Goal: Communication & Community: Ask a question

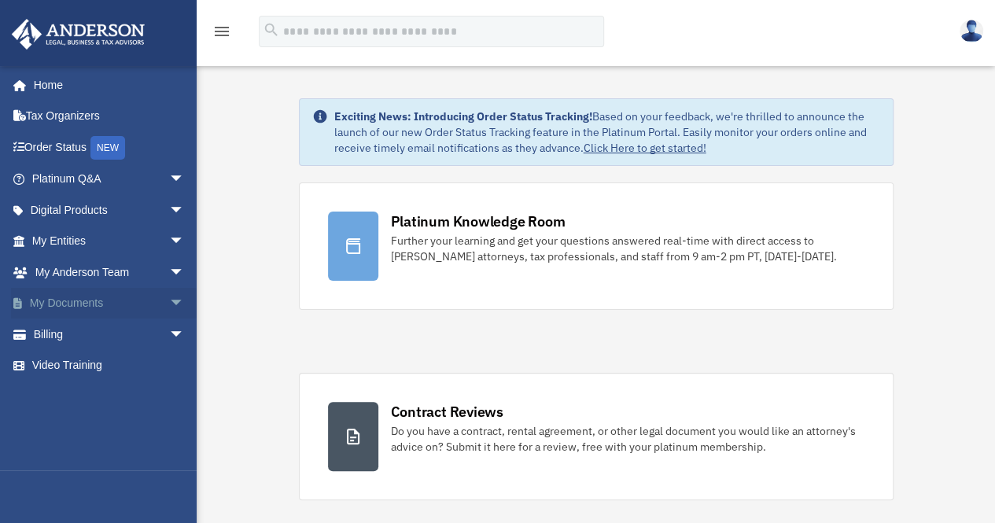
click at [169, 303] on span "arrow_drop_down" at bounding box center [184, 304] width 31 height 32
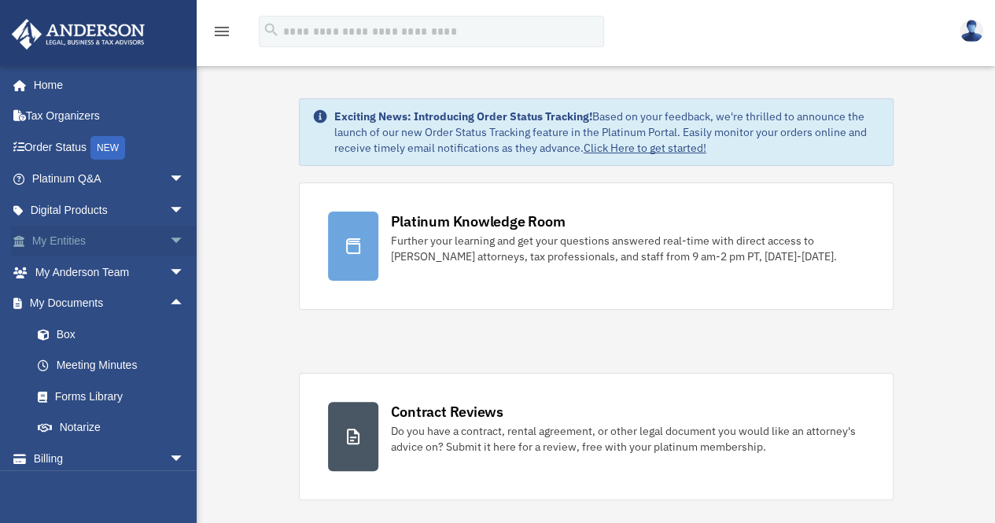
click at [169, 237] on span "arrow_drop_down" at bounding box center [184, 242] width 31 height 32
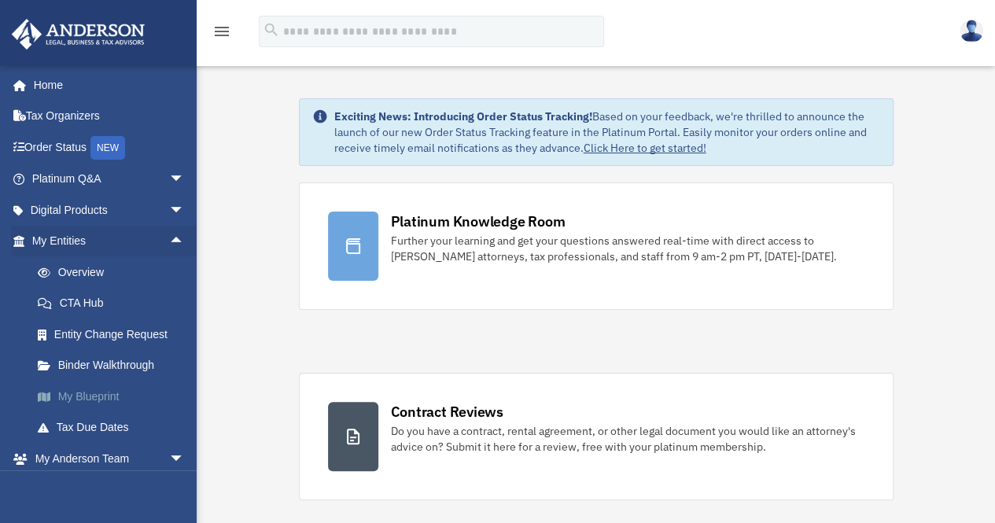
click at [109, 394] on link "My Blueprint" at bounding box center [115, 396] width 186 height 31
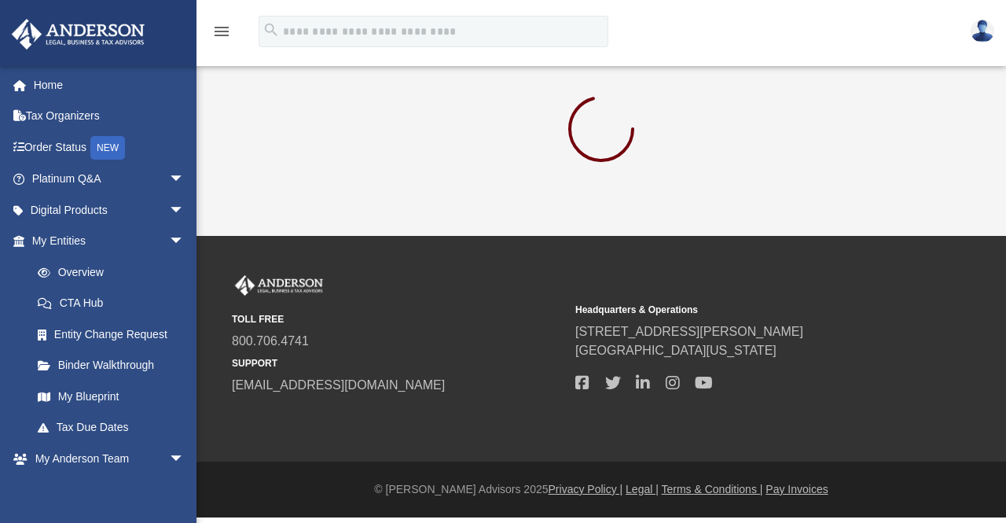
click at [550, 263] on div "TOLL FREE 800.706.4741 SUPPORT info@andersonadvisors.com Headquarters & Operati…" at bounding box center [503, 349] width 1006 height 226
click at [611, 196] on div "App admin@pmsquare.info Sign Out admin@pmsquare.info Home Tax Organizers Order …" at bounding box center [503, 118] width 1006 height 236
click at [86, 393] on link "My Blueprint" at bounding box center [115, 396] width 186 height 31
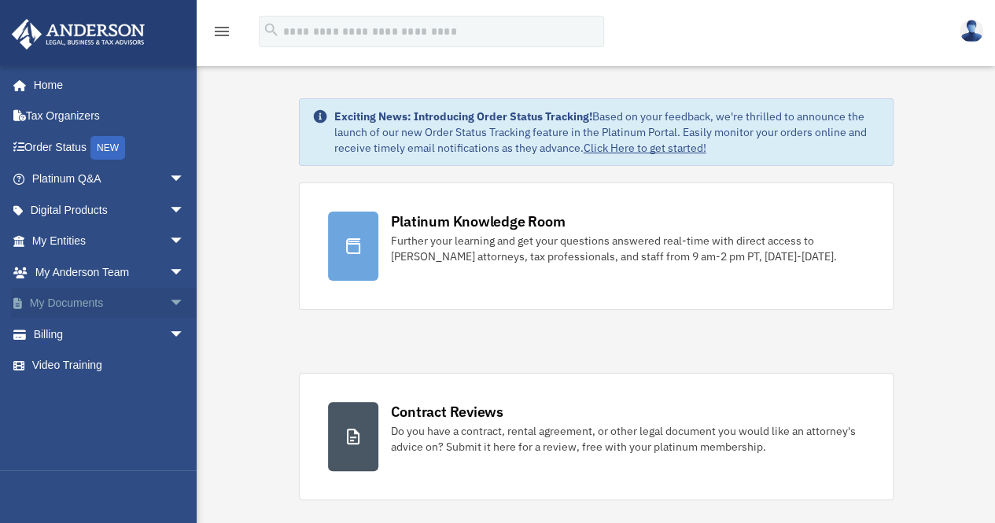
click at [169, 301] on span "arrow_drop_down" at bounding box center [184, 304] width 31 height 32
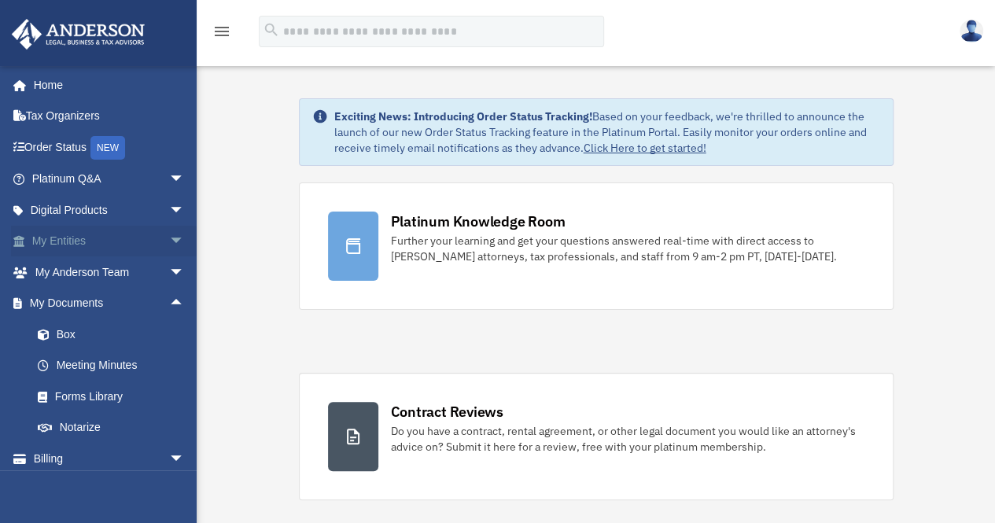
click at [169, 241] on span "arrow_drop_down" at bounding box center [184, 242] width 31 height 32
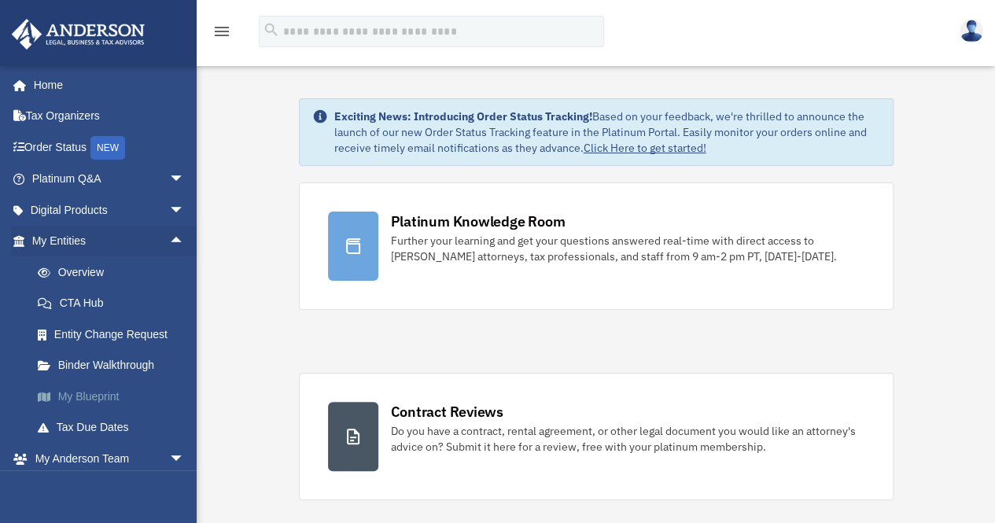
click at [97, 394] on link "My Blueprint" at bounding box center [115, 396] width 186 height 31
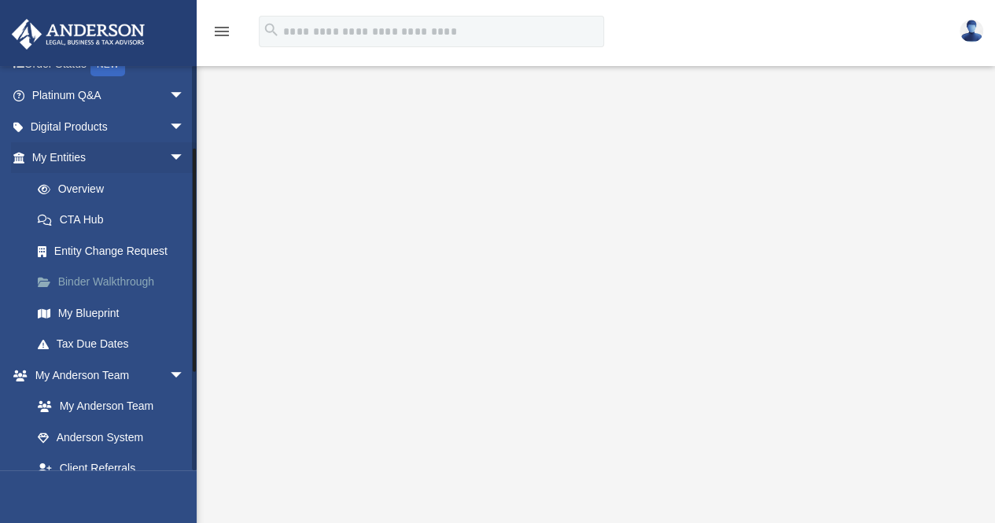
scroll to position [160, 0]
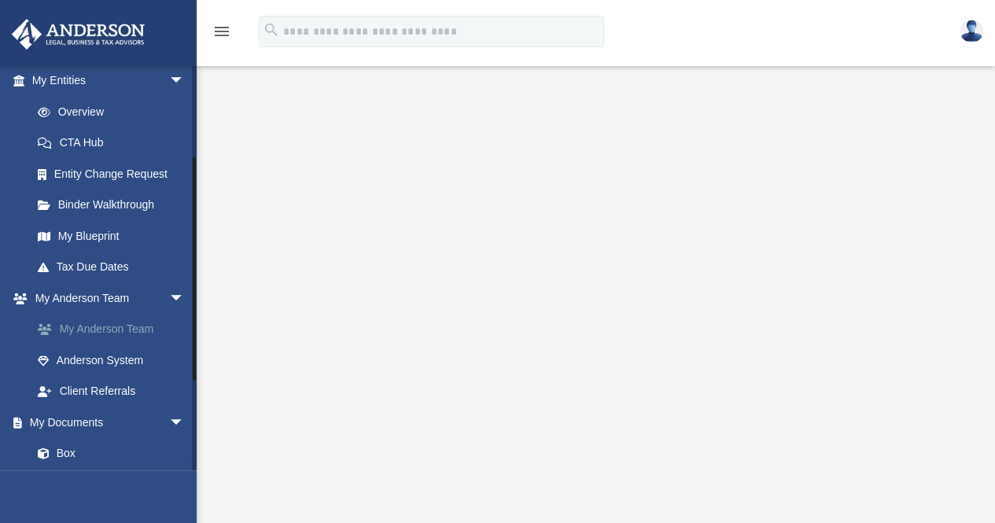
click at [115, 333] on link "My Anderson Team" at bounding box center [115, 329] width 186 height 31
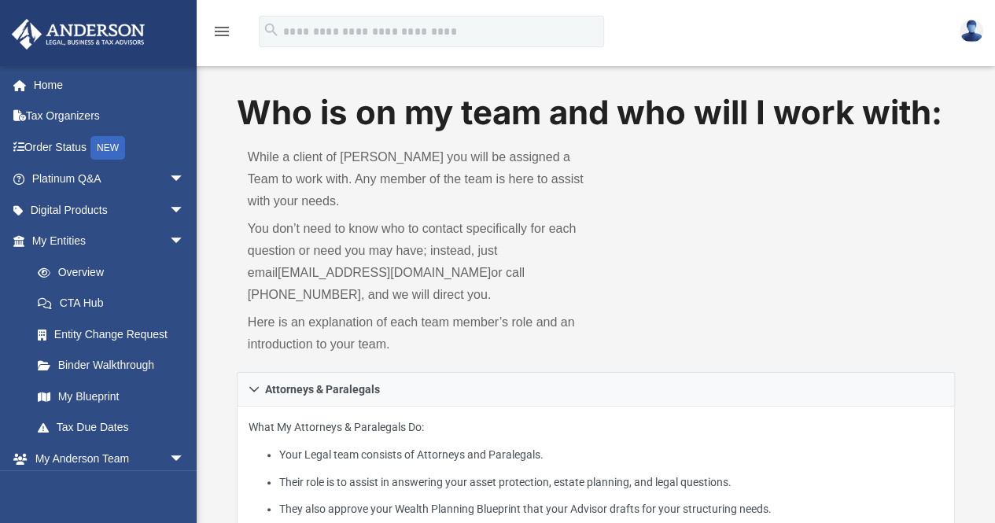
click at [219, 31] on icon "menu" at bounding box center [221, 31] width 19 height 19
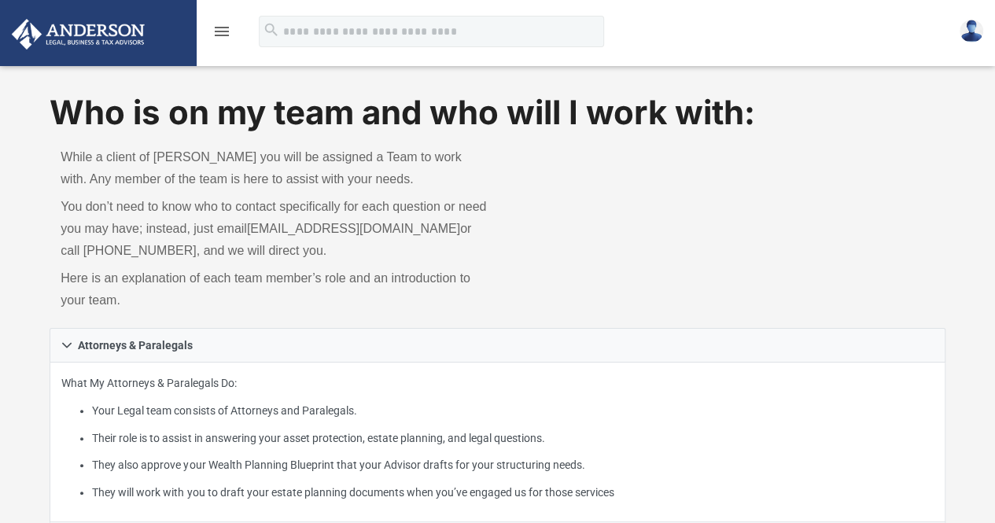
click at [222, 31] on icon "menu" at bounding box center [221, 31] width 19 height 19
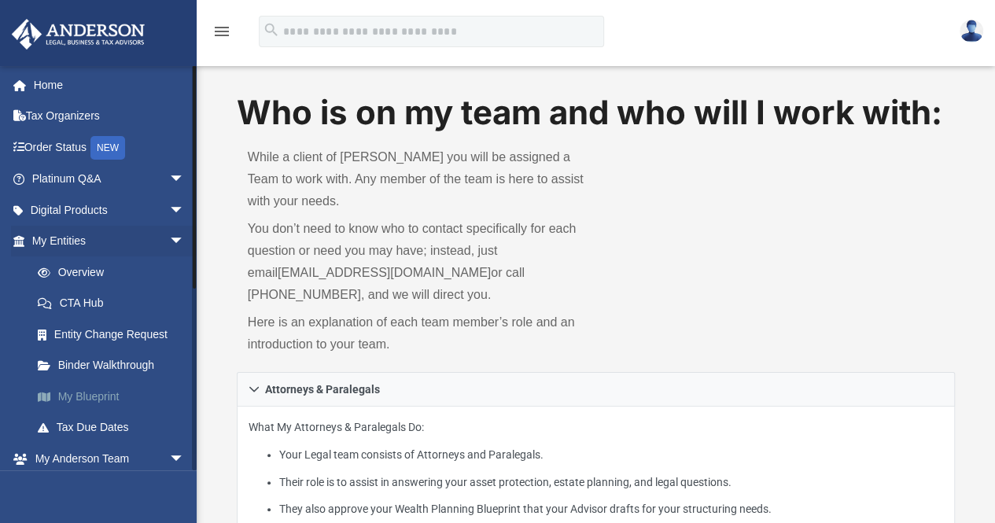
click at [97, 397] on link "My Blueprint" at bounding box center [115, 396] width 186 height 31
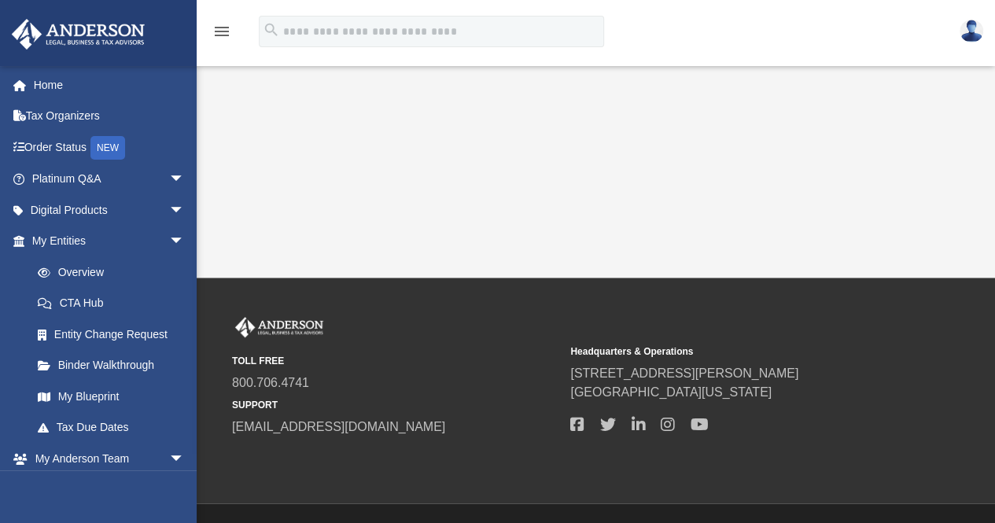
scroll to position [516, 0]
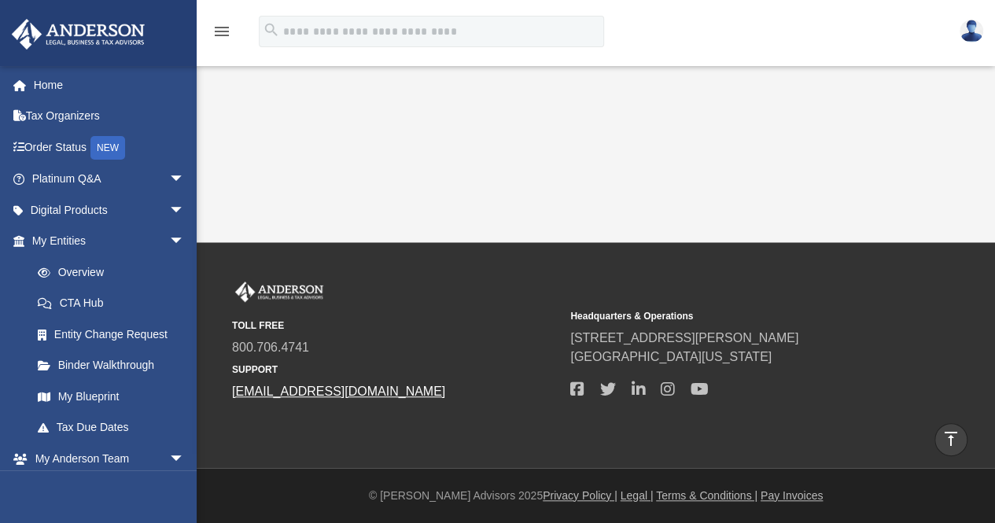
click at [349, 390] on link "[EMAIL_ADDRESS][DOMAIN_NAME]" at bounding box center [338, 390] width 213 height 13
click at [841, 303] on div "Headquarters & Operations 3225 McLeod Dr. Las Vegas, Nevada, 89121" at bounding box center [733, 351] width 327 height 97
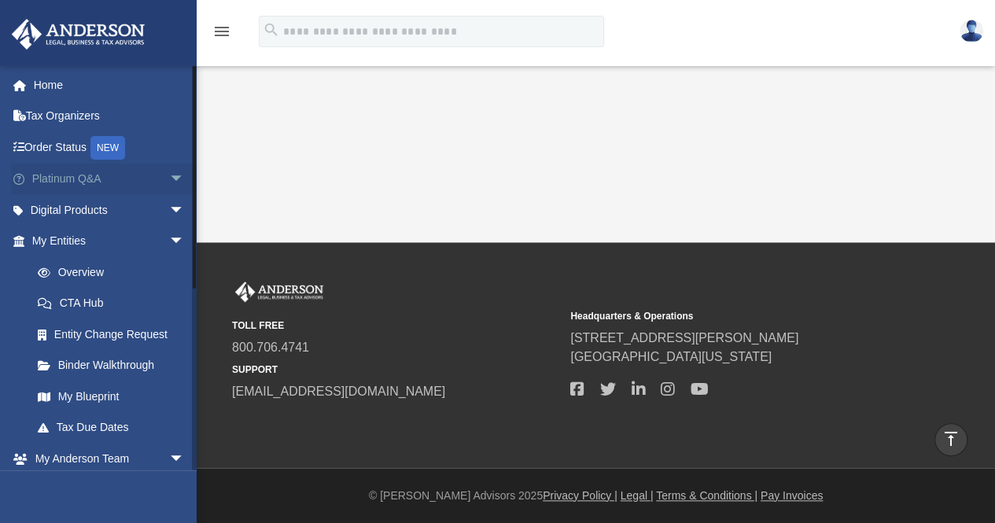
click at [169, 174] on span "arrow_drop_down" at bounding box center [184, 180] width 31 height 32
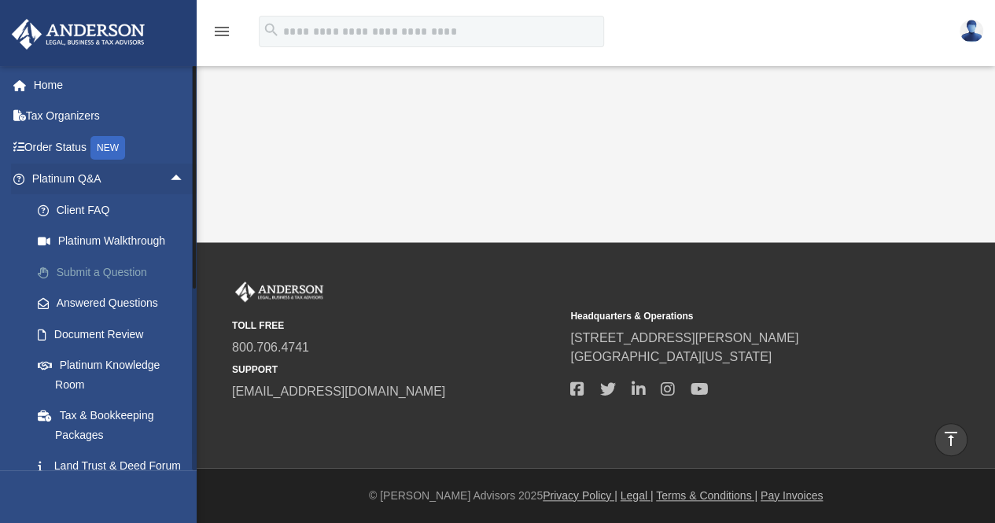
click at [112, 272] on link "Submit a Question" at bounding box center [115, 271] width 186 height 31
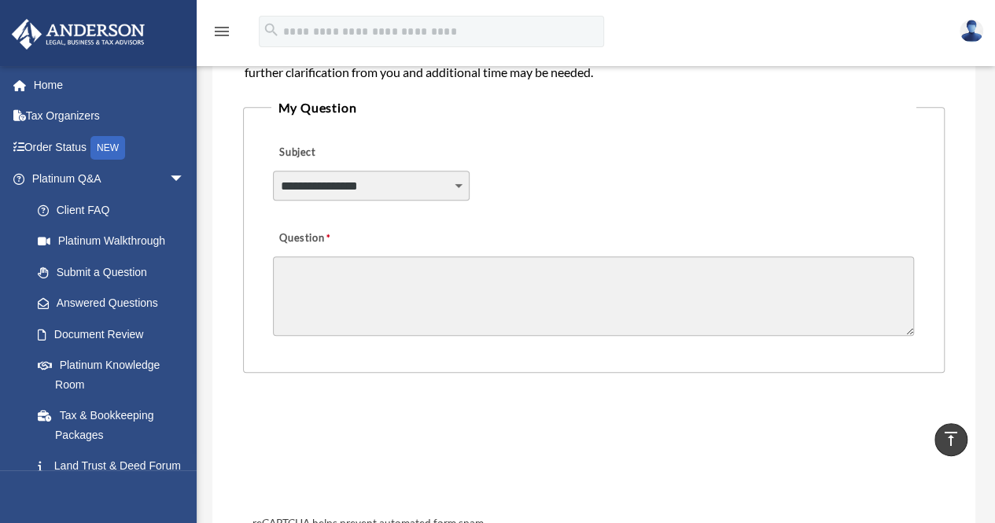
scroll to position [314, 0]
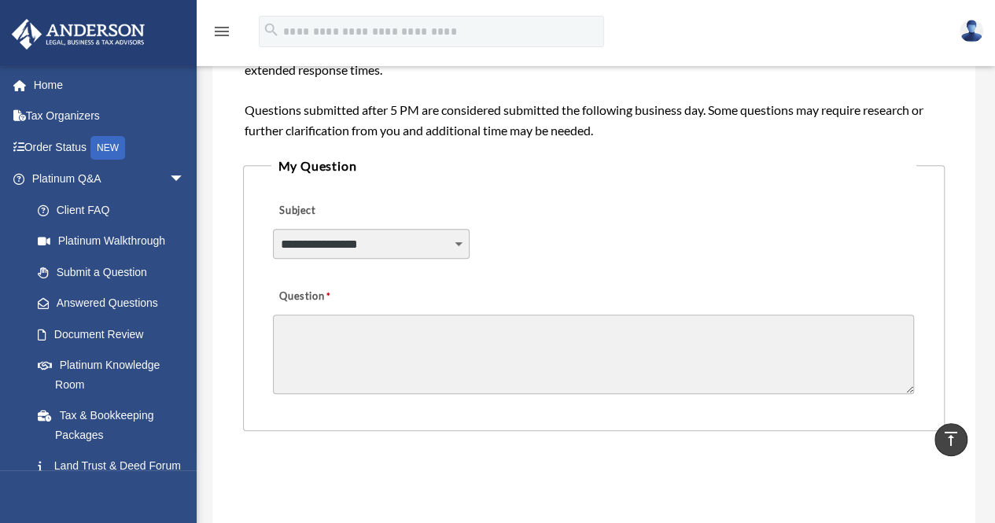
click at [458, 238] on select "**********" at bounding box center [371, 244] width 196 height 30
select select "******"
click at [273, 229] on select "**********" at bounding box center [371, 244] width 196 height 30
click at [303, 333] on textarea "Question" at bounding box center [593, 353] width 641 height 79
drag, startPoint x: 345, startPoint y: 329, endPoint x: 348, endPoint y: 314, distance: 15.9
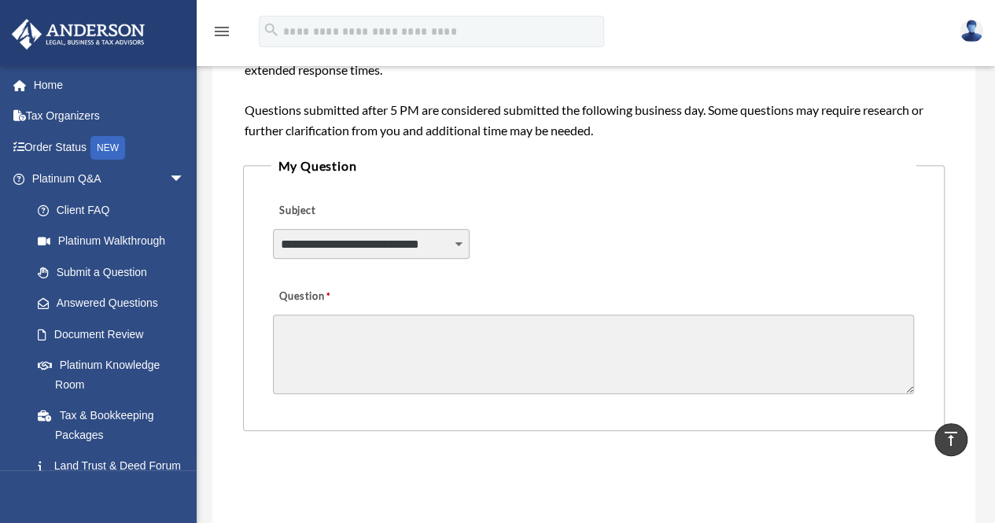
click at [348, 314] on div "Question" at bounding box center [593, 339] width 644 height 126
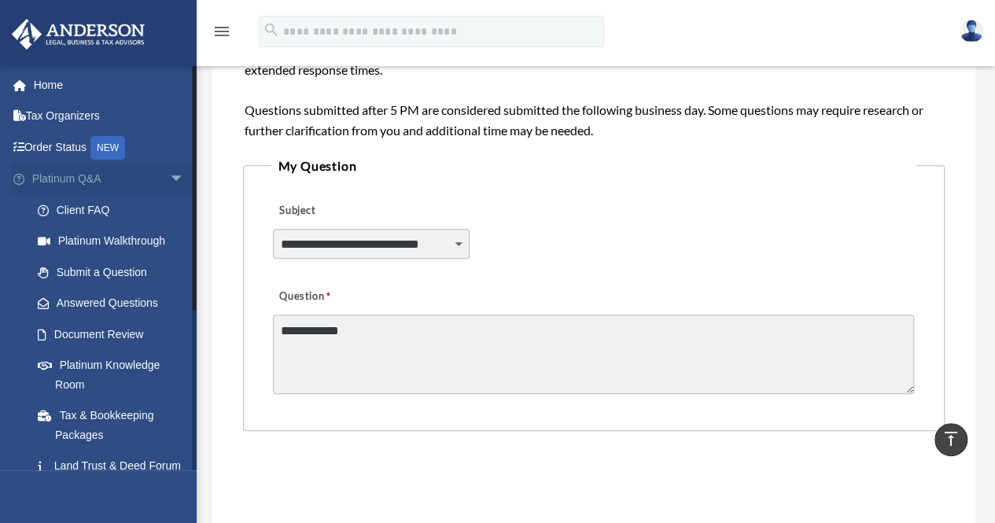
type textarea "**********"
click at [169, 178] on span "arrow_drop_down" at bounding box center [184, 180] width 31 height 32
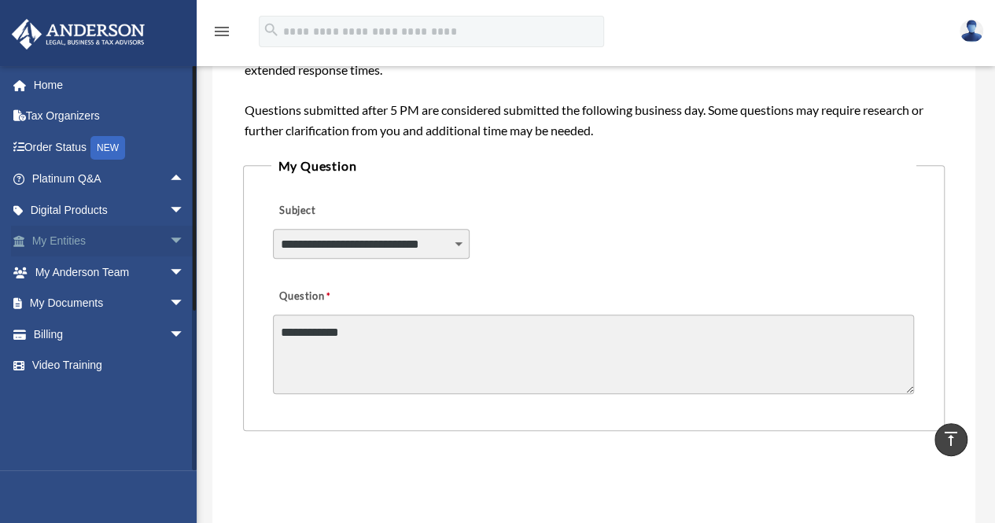
click at [169, 237] on span "arrow_drop_down" at bounding box center [184, 242] width 31 height 32
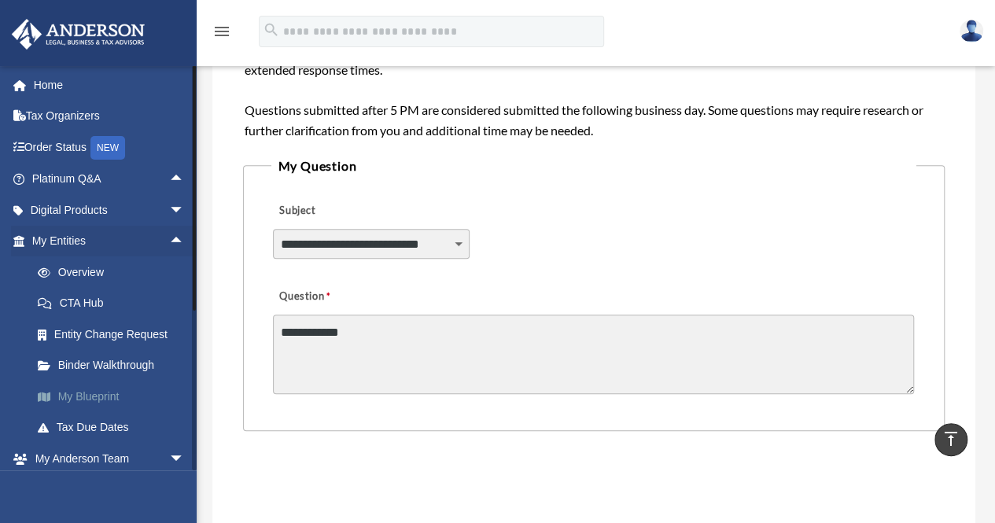
click at [107, 401] on link "My Blueprint" at bounding box center [115, 396] width 186 height 31
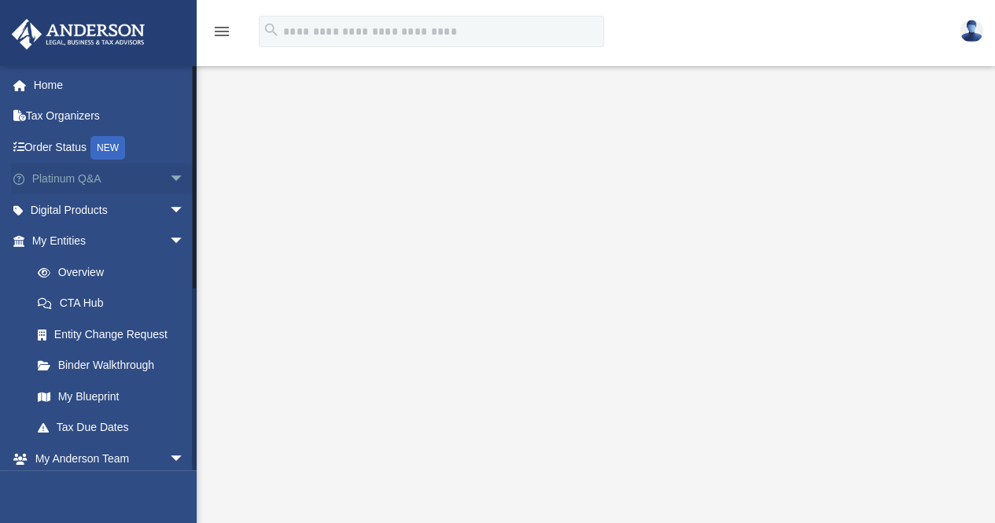
click at [169, 174] on span "arrow_drop_down" at bounding box center [184, 180] width 31 height 32
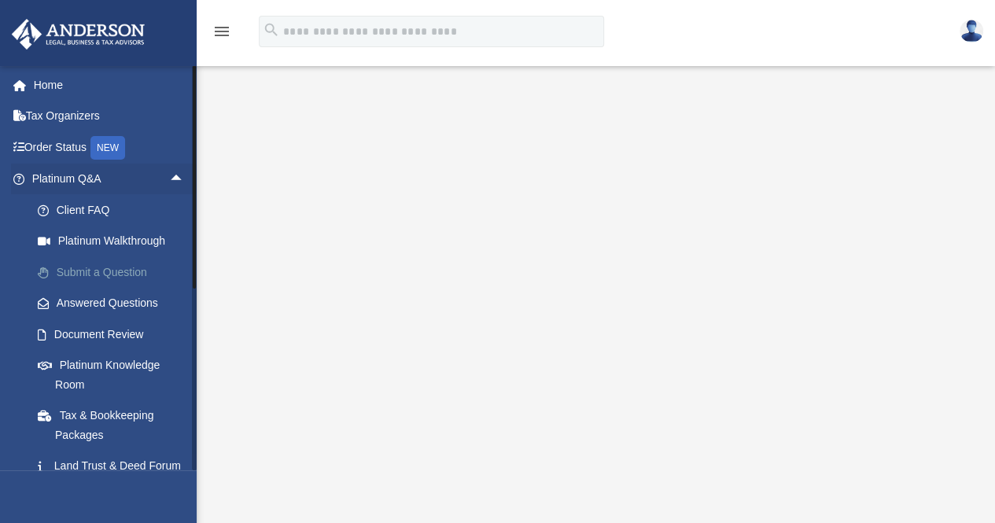
click at [97, 274] on link "Submit a Question" at bounding box center [115, 271] width 186 height 31
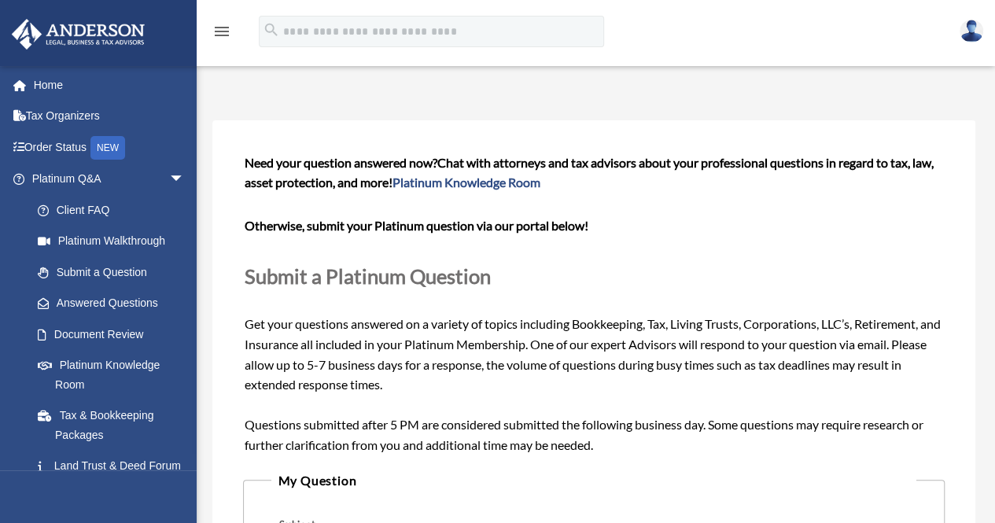
scroll to position [458, 0]
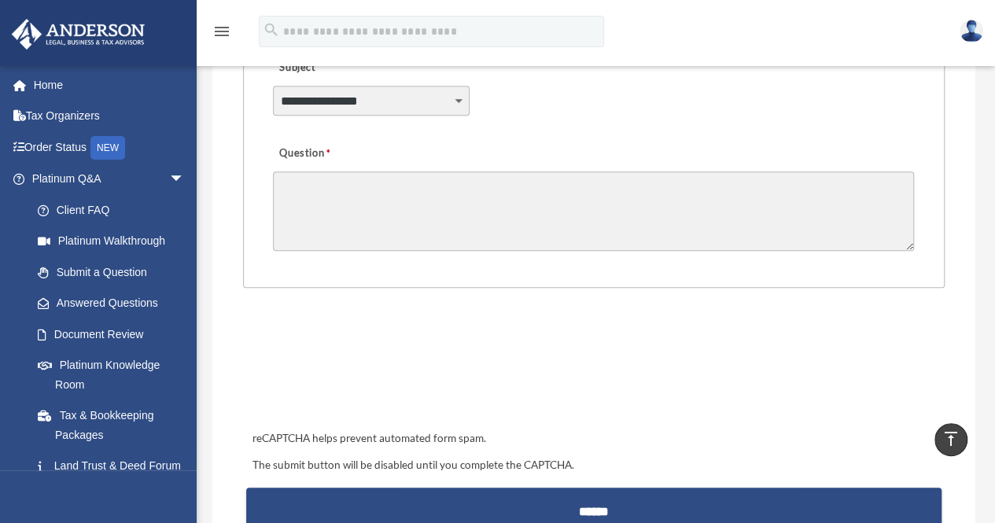
click at [462, 100] on select "**********" at bounding box center [371, 101] width 196 height 30
select select "******"
click at [273, 86] on select "**********" at bounding box center [371, 101] width 196 height 30
click at [335, 196] on textarea "Question" at bounding box center [593, 210] width 641 height 79
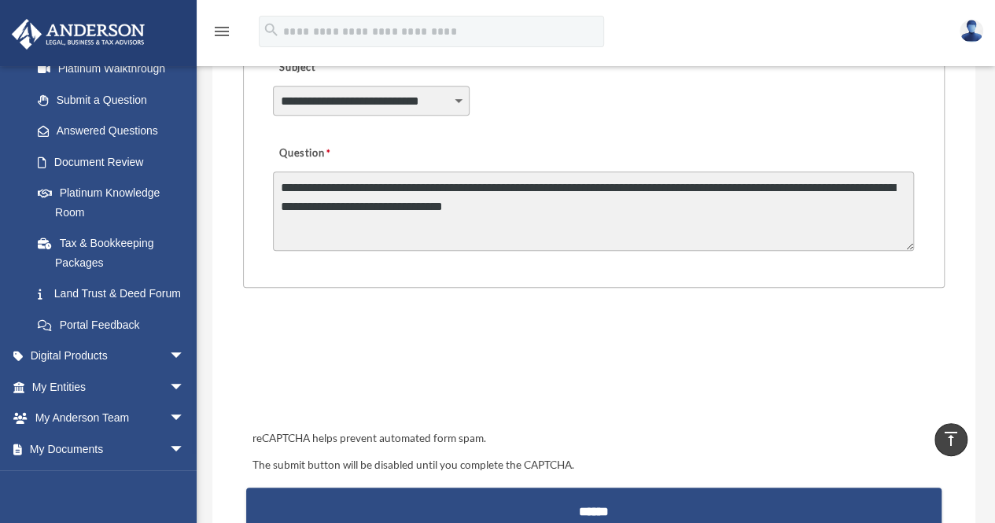
scroll to position [251, 0]
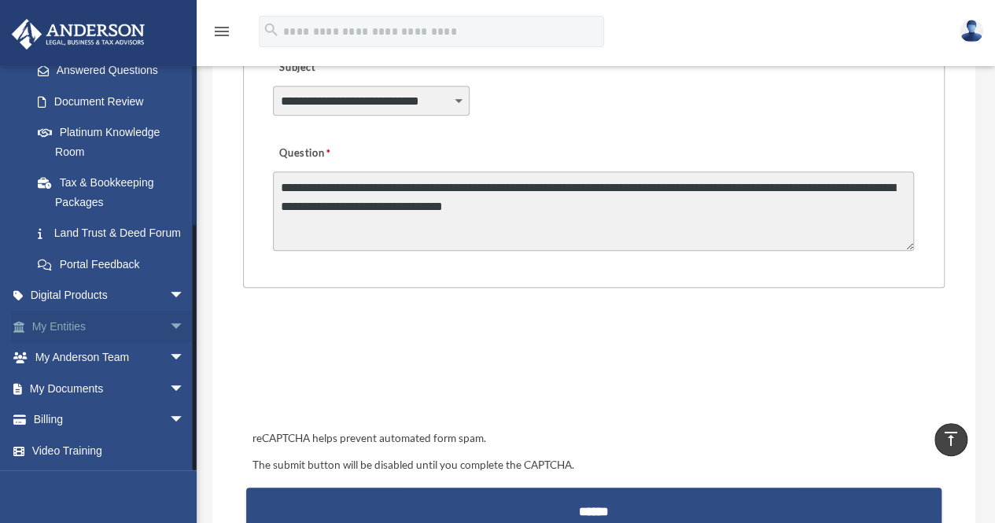
type textarea "**********"
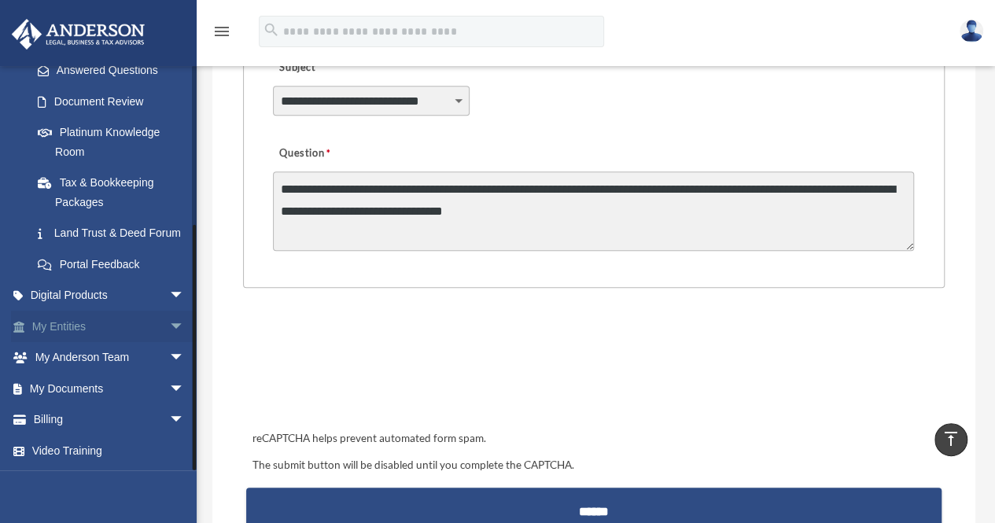
click at [169, 328] on span "arrow_drop_down" at bounding box center [184, 327] width 31 height 32
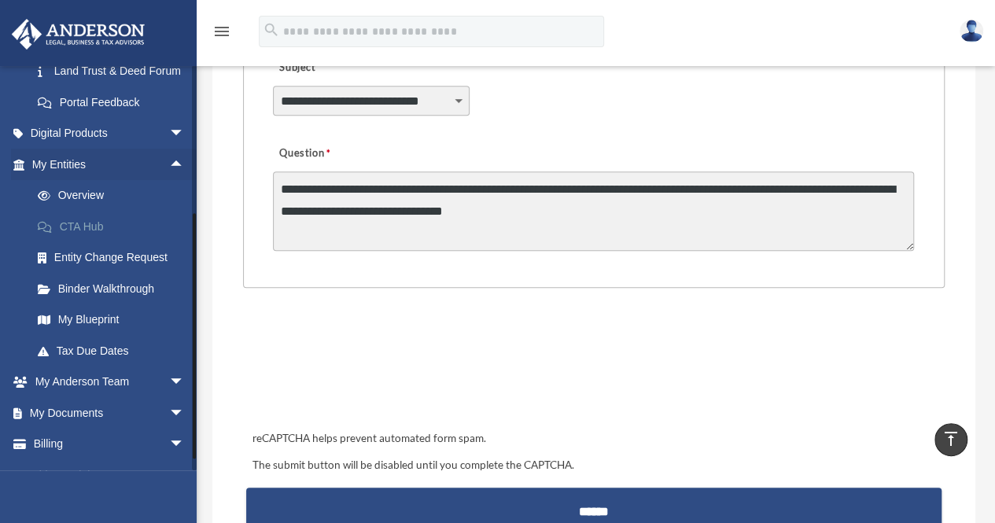
scroll to position [414, 0]
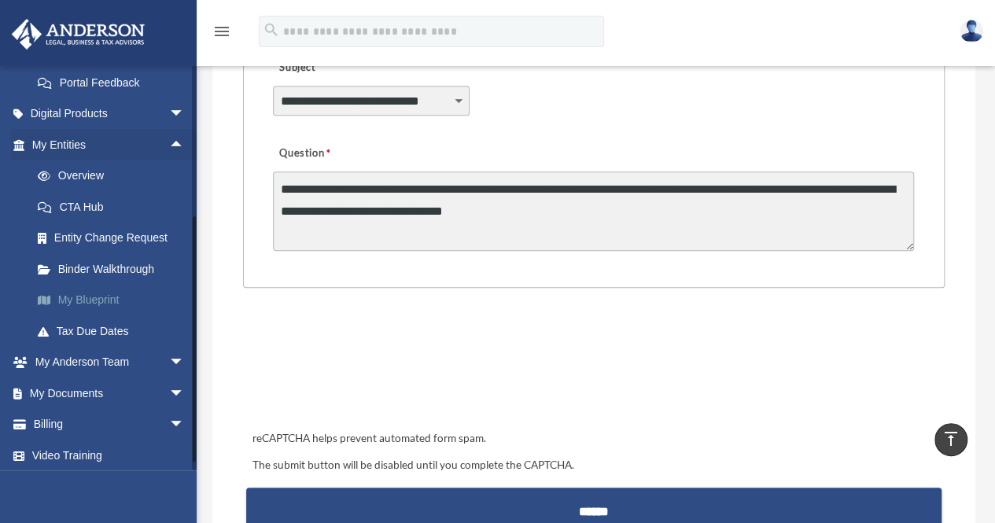
click at [112, 316] on link "My Blueprint" at bounding box center [115, 300] width 186 height 31
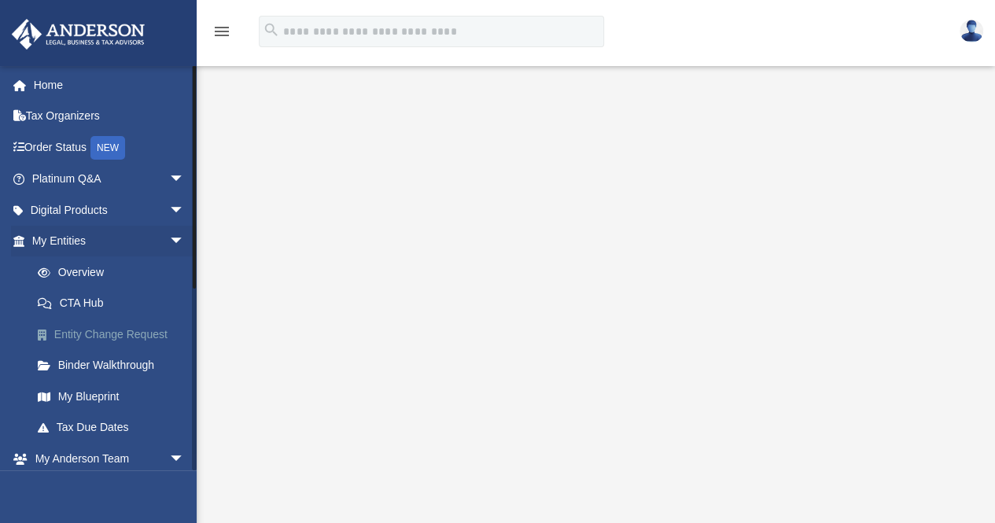
scroll to position [168, 0]
